Goal: Information Seeking & Learning: Compare options

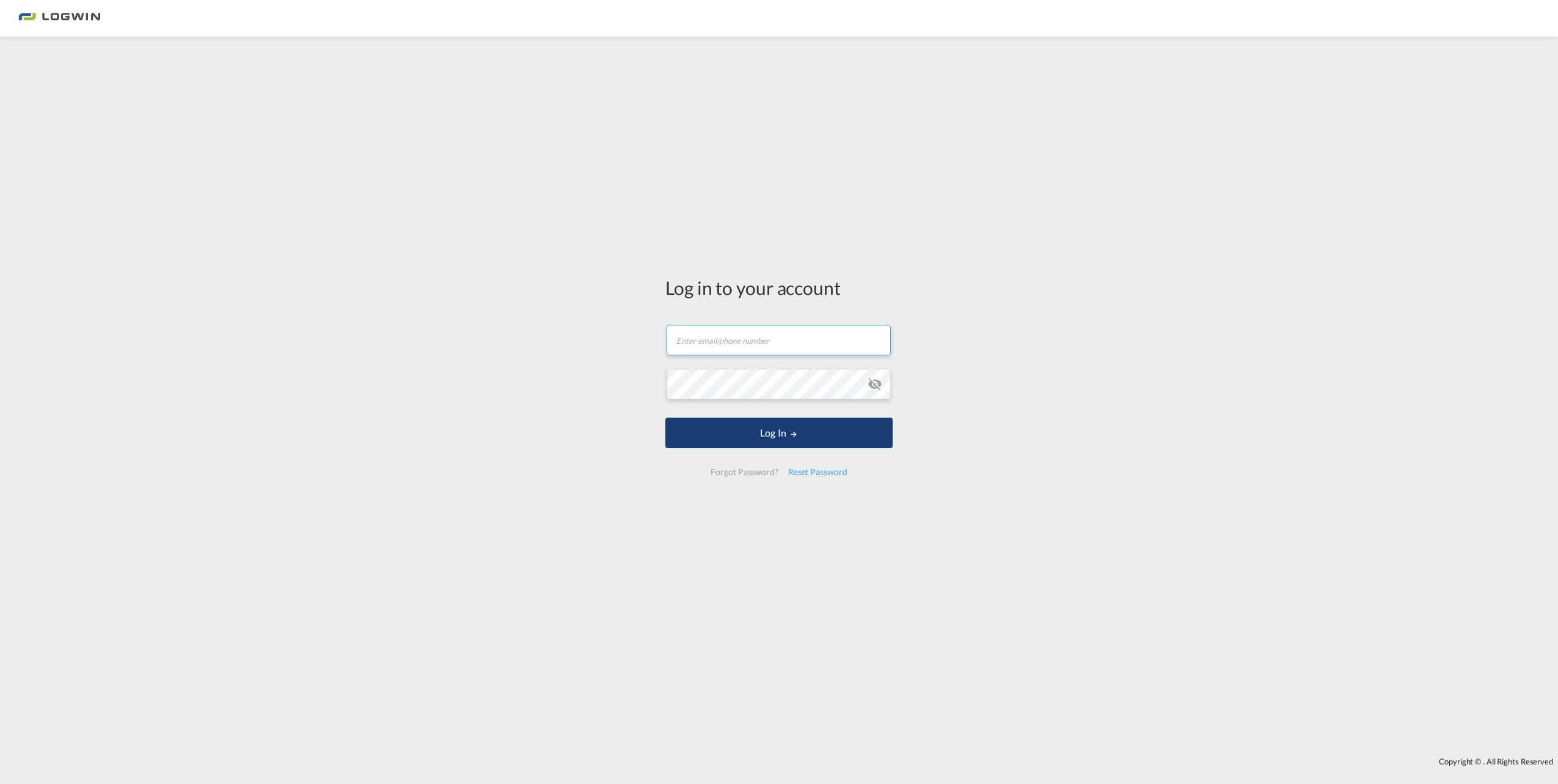
type input "[EMAIL_ADDRESS][DOMAIN_NAME]"
click at [770, 437] on button "Log In" at bounding box center [779, 433] width 227 height 31
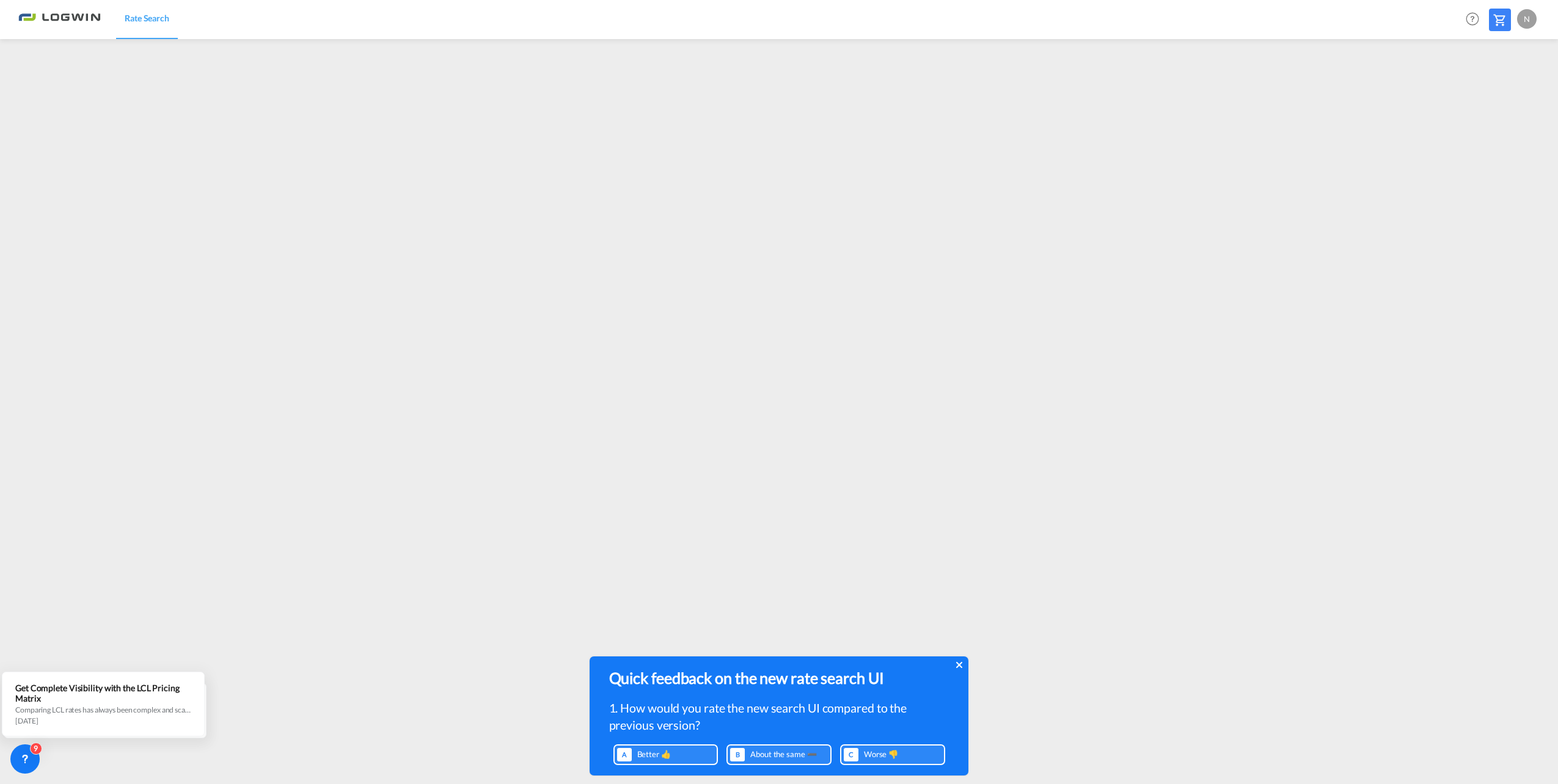
click at [963, 664] on div "Quick feedback on the new rate search UI 1. How would you rate the new search U…" at bounding box center [778, 713] width 379 height 112
click at [962, 666] on div "Quick feedback on the new rate search UI 1. How would you rate the new search U…" at bounding box center [778, 716] width 379 height 120
click at [958, 669] on icon at bounding box center [959, 665] width 6 height 10
